Goal: Transaction & Acquisition: Obtain resource

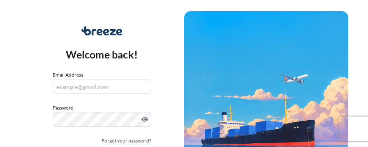
scroll to position [60, 0]
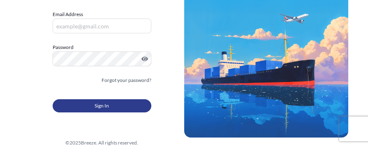
type input "[EMAIL_ADDRESS][DOMAIN_NAME]"
click at [135, 105] on button "Sign In" at bounding box center [102, 105] width 99 height 13
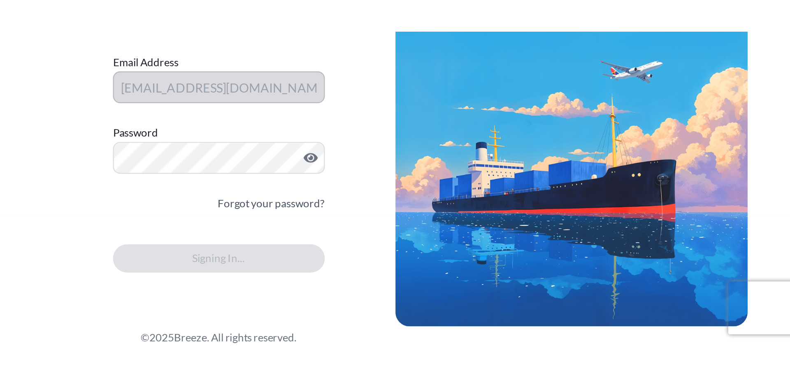
scroll to position [0, 0]
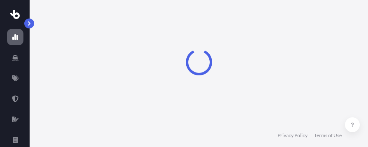
select select "2025"
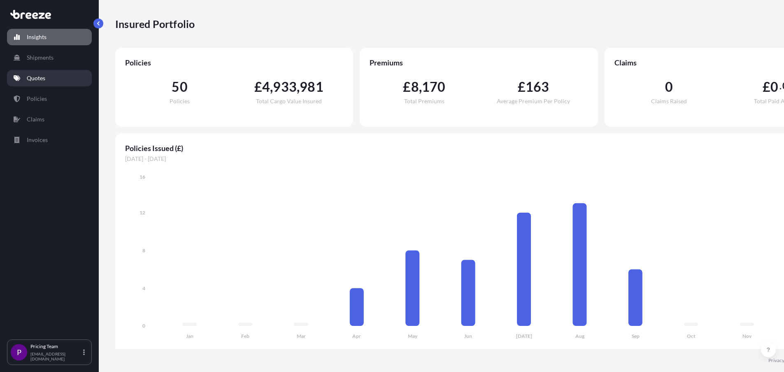
click at [39, 81] on p "Quotes" at bounding box center [36, 78] width 19 height 8
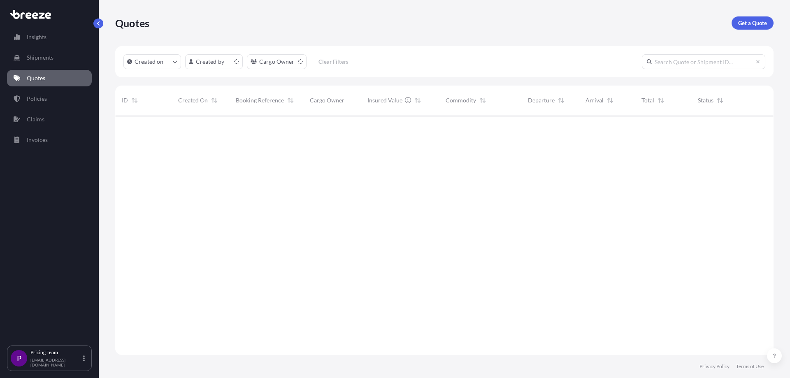
scroll to position [238, 652]
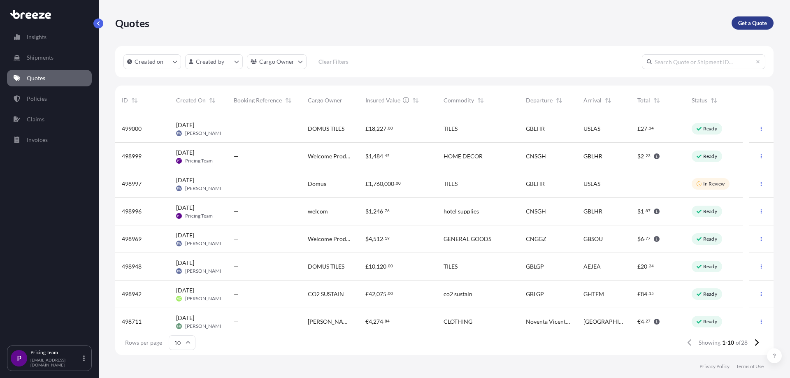
click at [368, 22] on p "Get a Quote" at bounding box center [752, 23] width 29 height 8
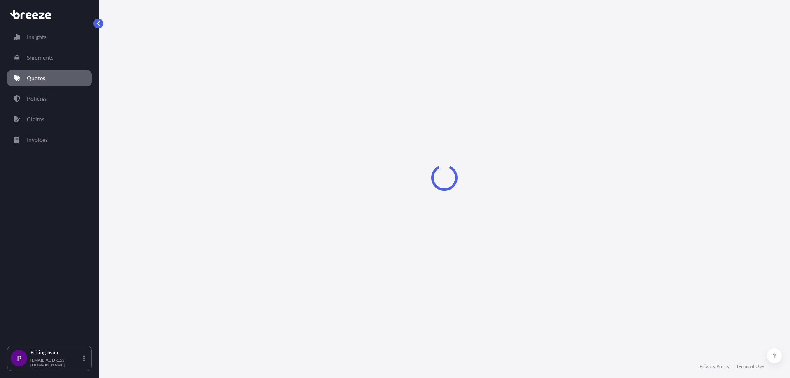
select select "Sea"
select select "1"
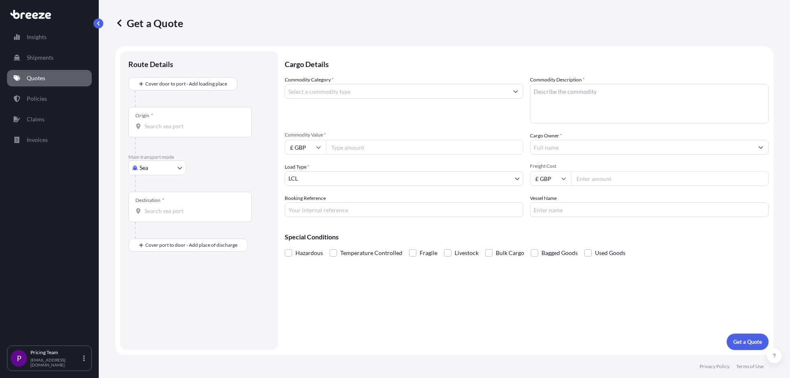
click at [210, 129] on input "Origin *" at bounding box center [192, 126] width 97 height 8
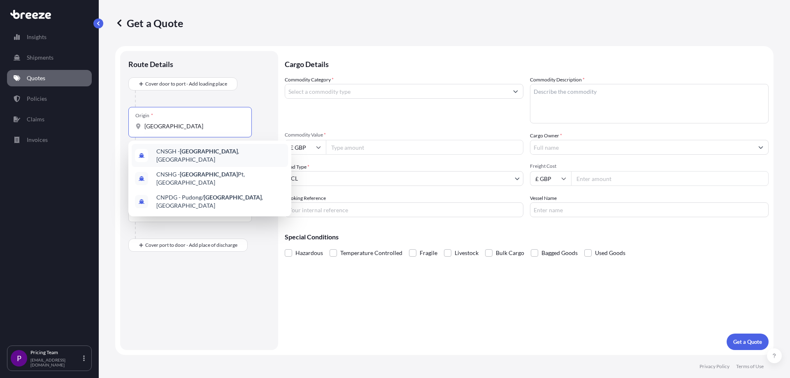
click at [210, 146] on div "CNSGH - [GEOGRAPHIC_DATA] , [GEOGRAPHIC_DATA]" at bounding box center [210, 155] width 156 height 23
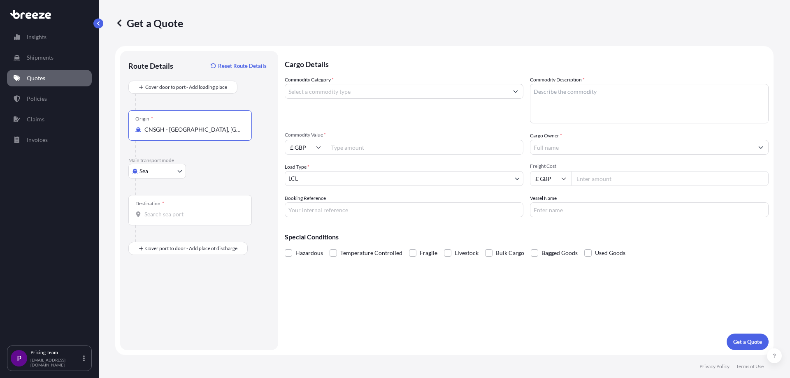
type input "CNSGH - [GEOGRAPHIC_DATA], [GEOGRAPHIC_DATA]"
click at [171, 146] on div "Destination *" at bounding box center [189, 210] width 123 height 30
click at [171, 146] on input "Destination *" at bounding box center [192, 214] width 97 height 8
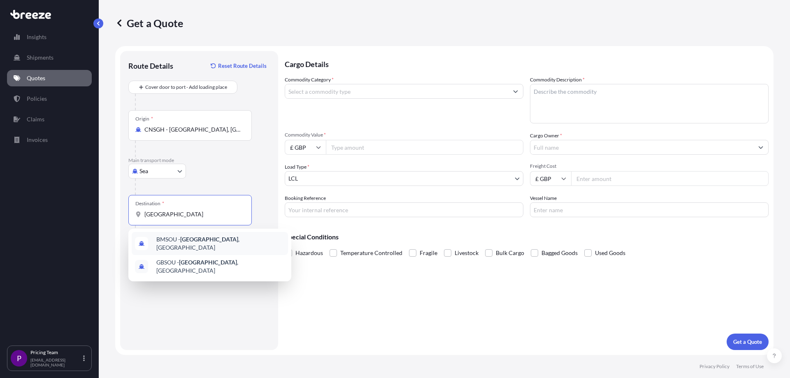
click at [191, 146] on div "BMSOU - [GEOGRAPHIC_DATA] , [GEOGRAPHIC_DATA]" at bounding box center [210, 243] width 156 height 23
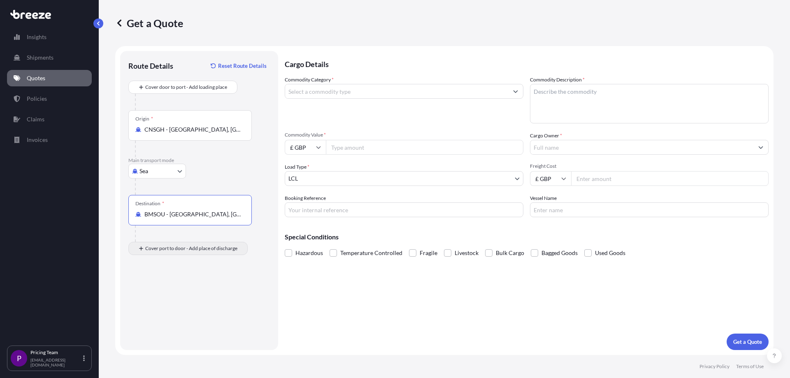
type input "BMSOU - [GEOGRAPHIC_DATA], [GEOGRAPHIC_DATA]"
click at [165, 146] on div "Place of Discharge" at bounding box center [189, 288] width 123 height 30
click at [165, 146] on input "Place of Discharge" at bounding box center [192, 292] width 97 height 8
type input "[STREET_ADDRESS]"
click at [309, 93] on input "Commodity Category *" at bounding box center [396, 91] width 223 height 15
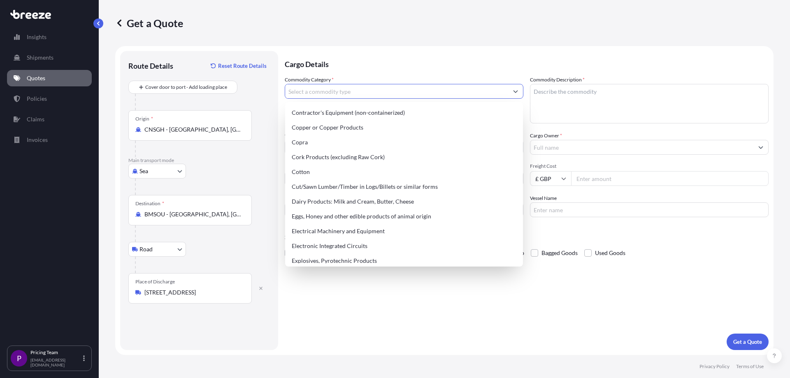
scroll to position [494, 0]
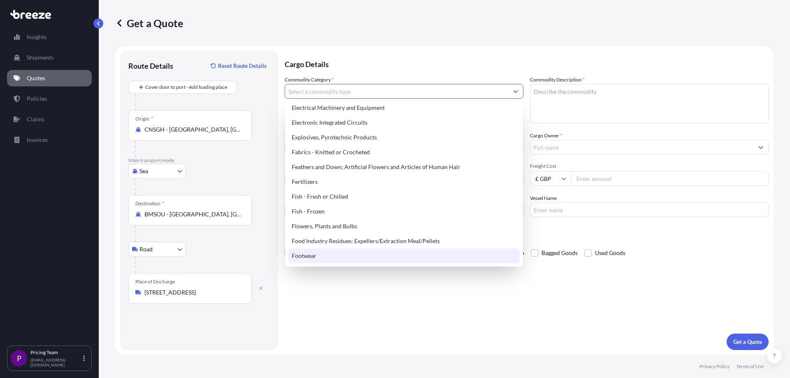
click at [302, 146] on div "Footwear" at bounding box center [403, 256] width 231 height 15
type input "Footwear"
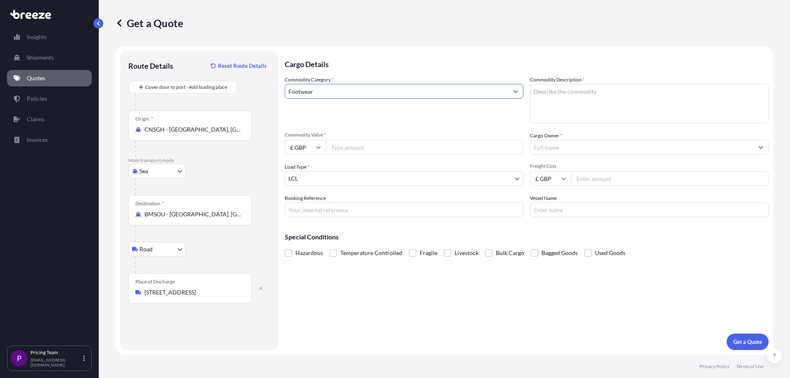
click at [368, 97] on textarea "Commodity Description *" at bounding box center [649, 104] width 239 height 40
click at [368, 93] on textarea "Toe slippers" at bounding box center [649, 104] width 239 height 40
type textarea "Closed Toe slippers"
click at [362, 143] on input "Commodity Value *" at bounding box center [425, 147] width 198 height 15
type input "1"
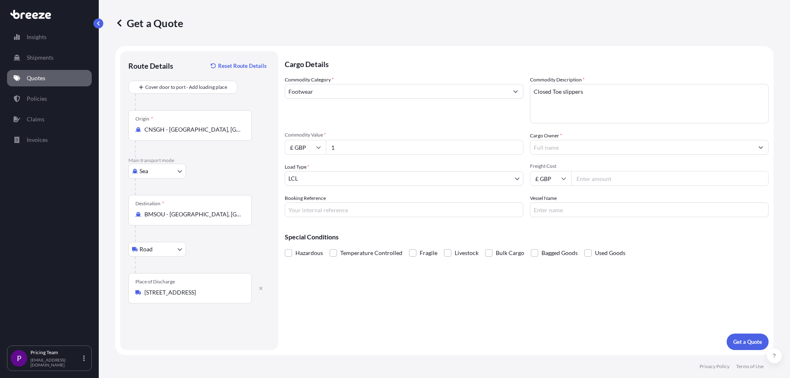
click at [311, 146] on input "£ GBP" at bounding box center [305, 147] width 41 height 15
click at [298, 146] on div "$ USD" at bounding box center [305, 205] width 35 height 16
type input "$ USD"
click at [337, 145] on input "1" at bounding box center [425, 147] width 198 height 15
type input "17000"
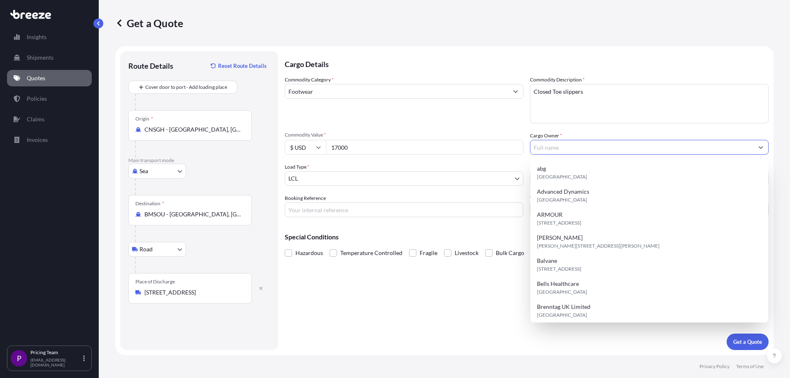
click at [368, 146] on input "Cargo Owner *" at bounding box center [641, 147] width 223 height 15
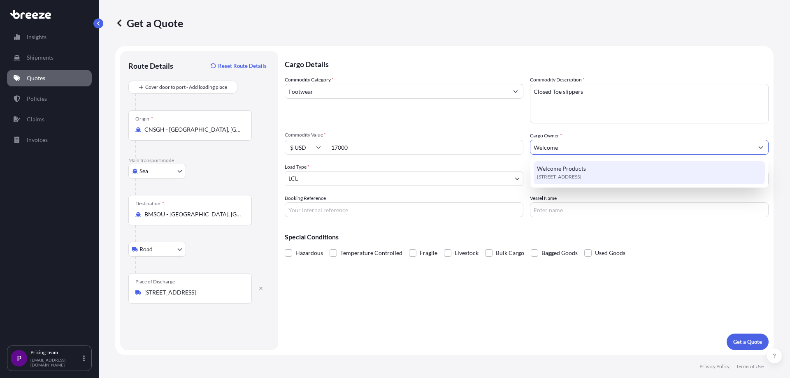
click at [368, 146] on span "[STREET_ADDRESS]" at bounding box center [559, 177] width 44 height 8
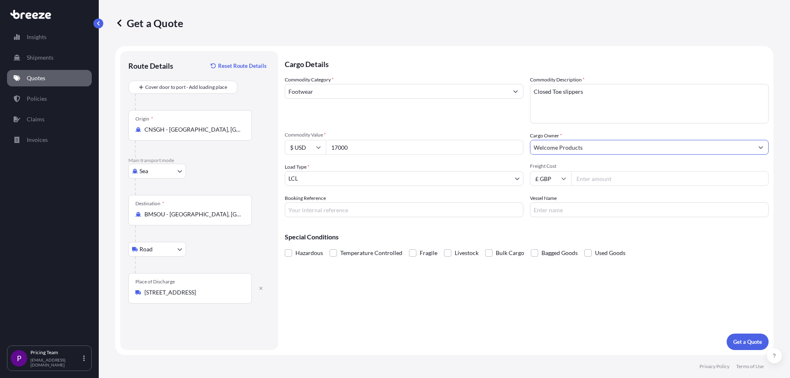
type input "Welcome Products"
click at [349, 146] on body "0 options available. 2 options available. 1 option available. Insights Shipment…" at bounding box center [395, 189] width 790 height 378
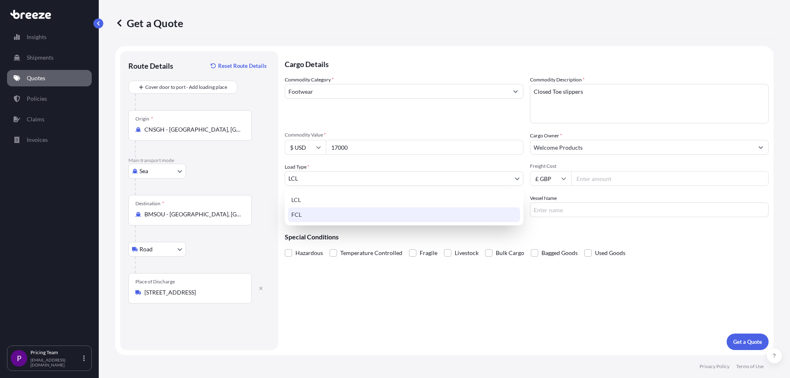
click at [296, 146] on div "FCL" at bounding box center [404, 214] width 232 height 15
select select "2"
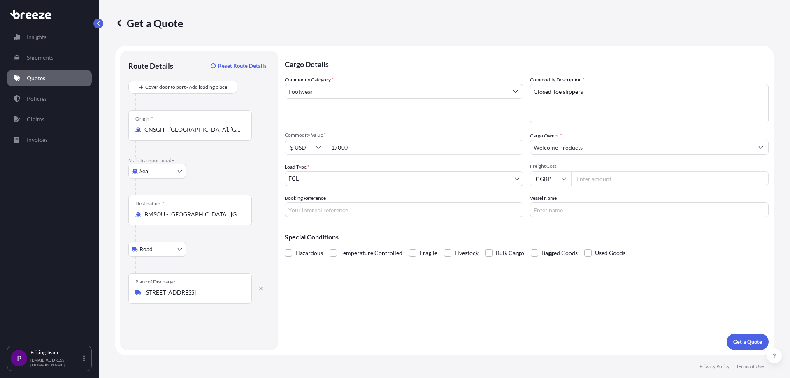
click at [368, 146] on input "Freight Cost" at bounding box center [670, 178] width 198 height 15
type input "3200.00"
click at [358, 146] on input "Booking Reference" at bounding box center [404, 209] width 239 height 15
click at [368, 146] on button "Get a Quote" at bounding box center [748, 342] width 42 height 16
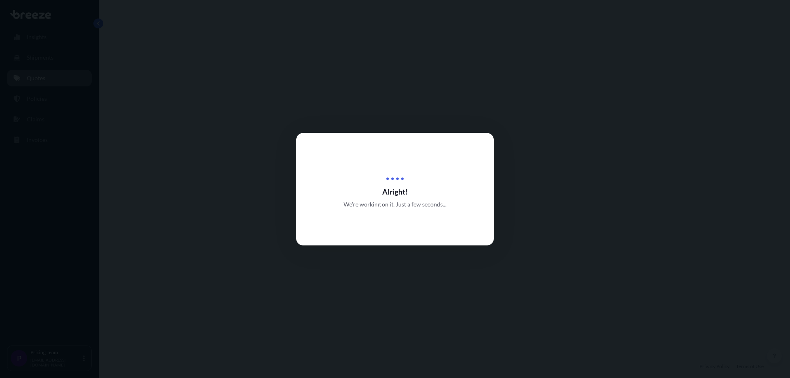
select select "Sea"
select select "Road"
select select "2"
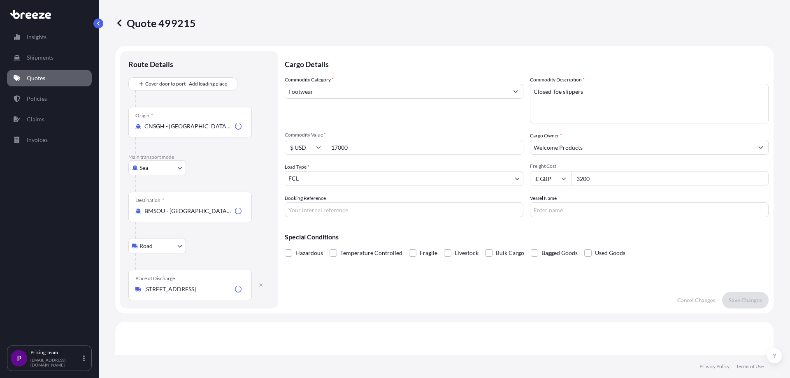
scroll to position [281, 0]
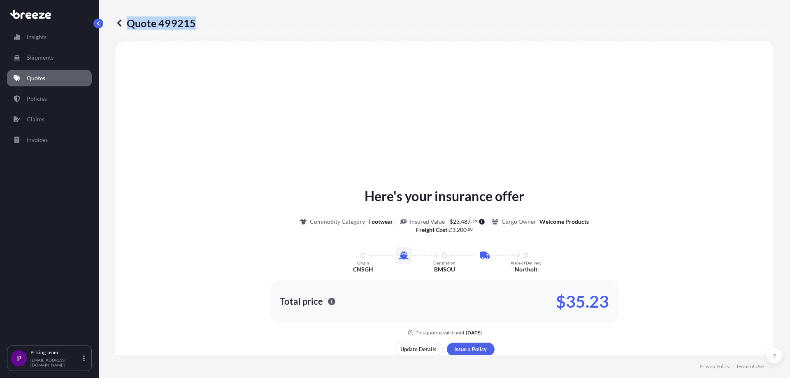
drag, startPoint x: 199, startPoint y: 20, endPoint x: 193, endPoint y: 23, distance: 7.0
click at [193, 23] on div "Quote 499215" at bounding box center [444, 22] width 658 height 13
copy p "Quote 499215"
click at [366, 146] on div "Here's your insurance offer Commodity Category Footwear Insured Value $ 23 , 48…" at bounding box center [444, 280] width 635 height 455
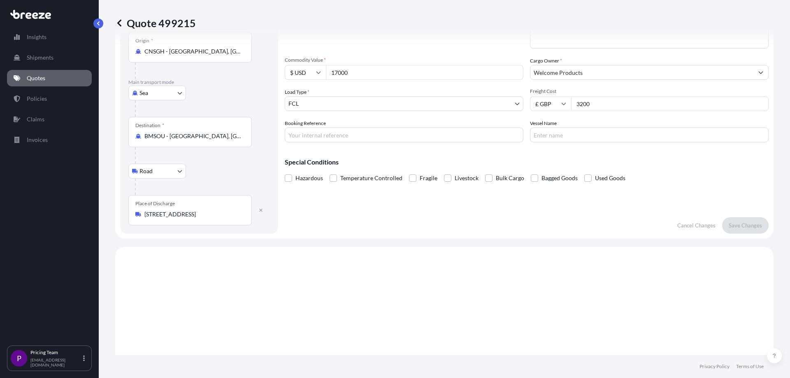
scroll to position [0, 0]
